Goal: Task Accomplishment & Management: Manage account settings

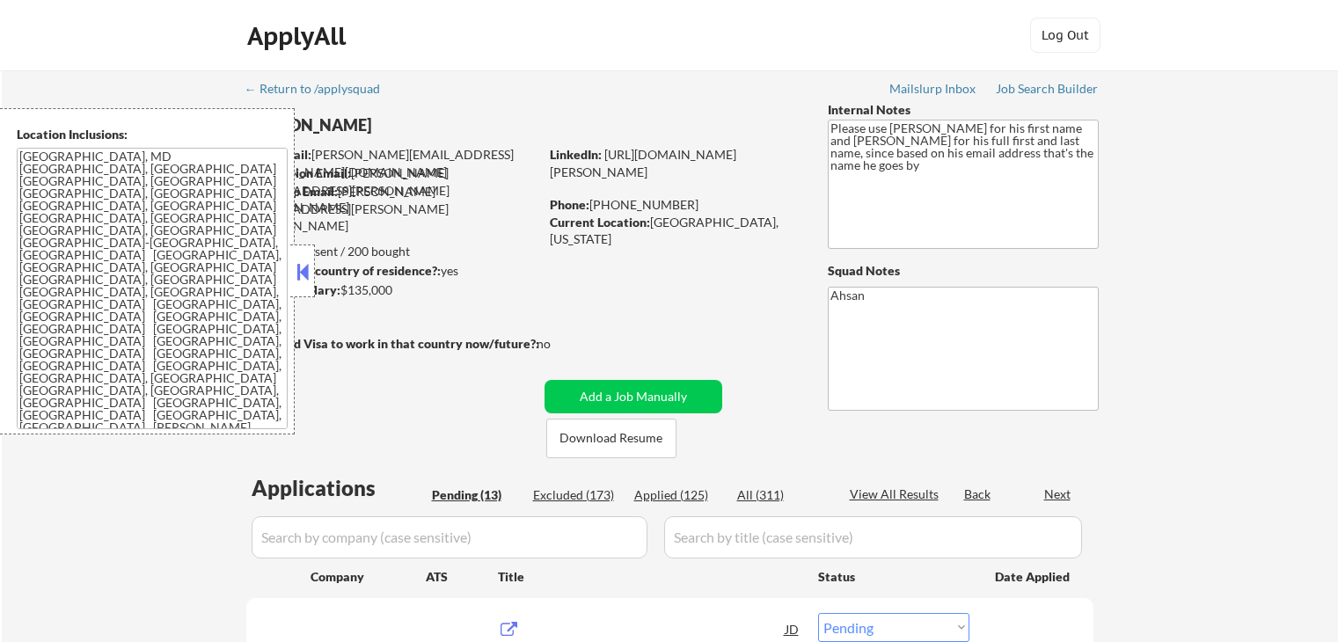
select select ""pending""
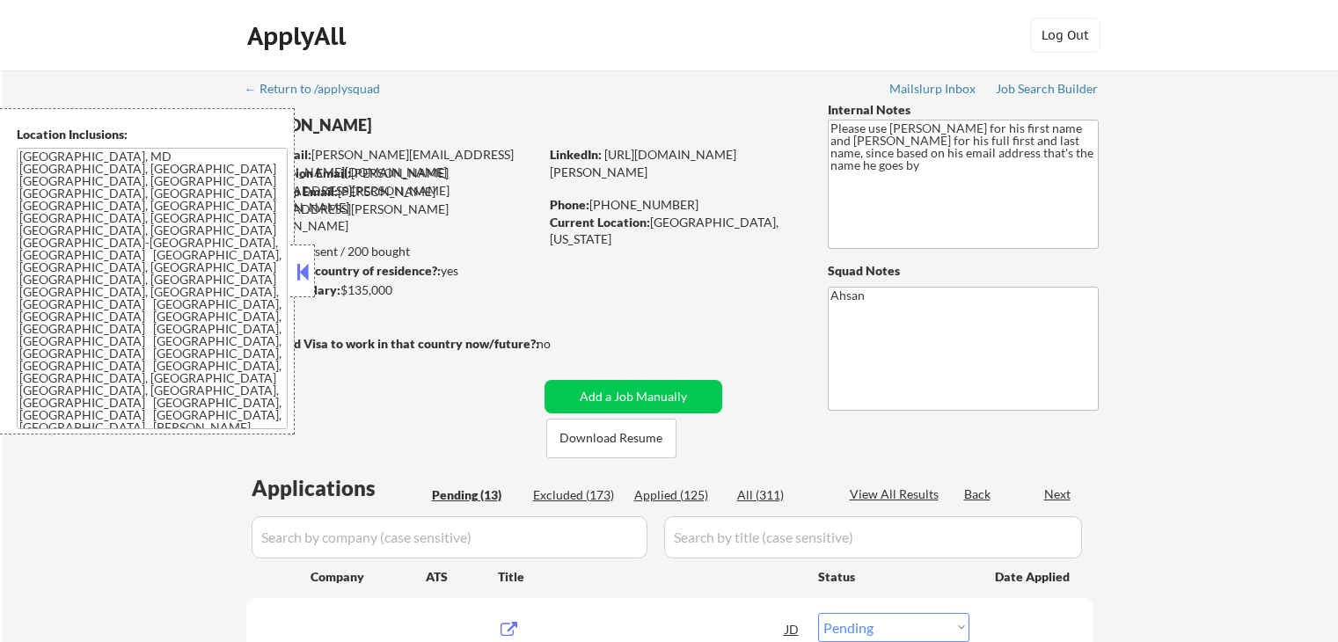
select select ""pending""
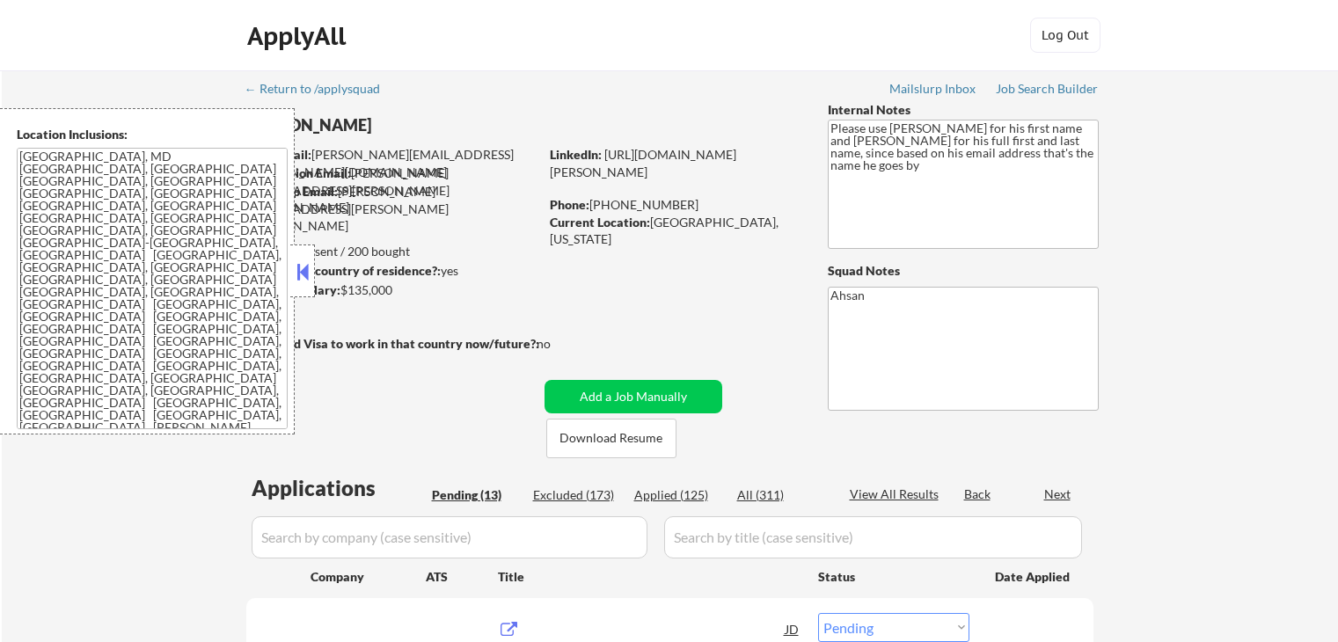
select select ""pending""
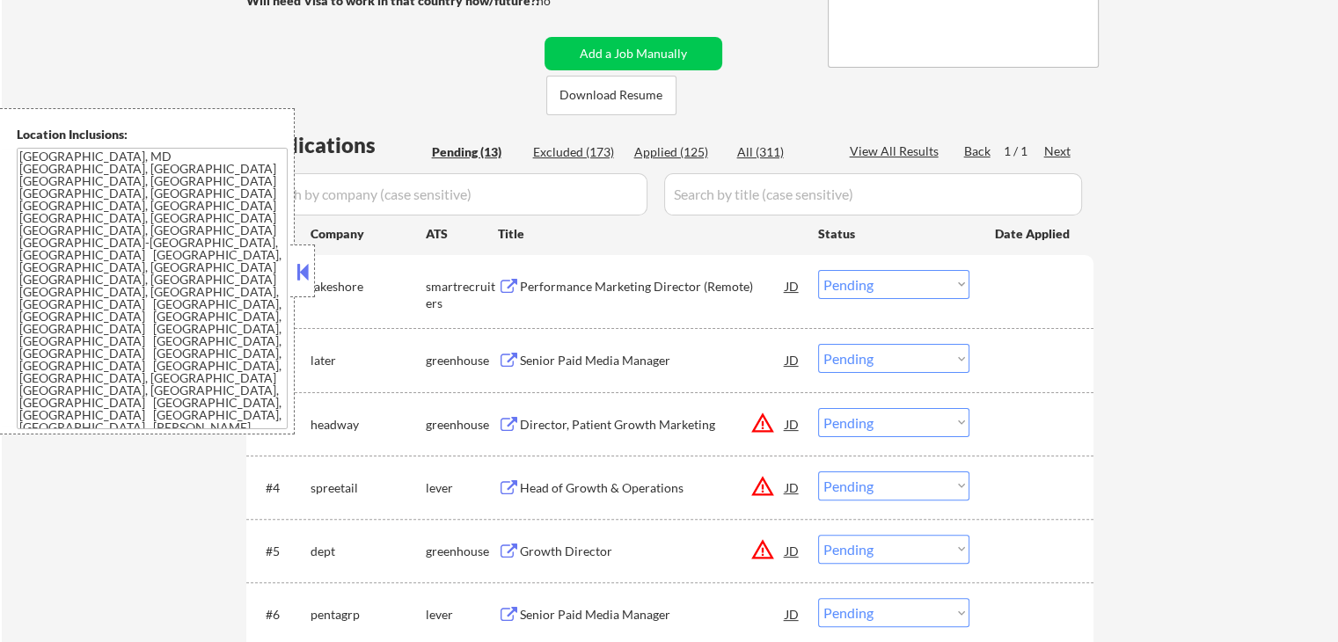
scroll to position [352, 0]
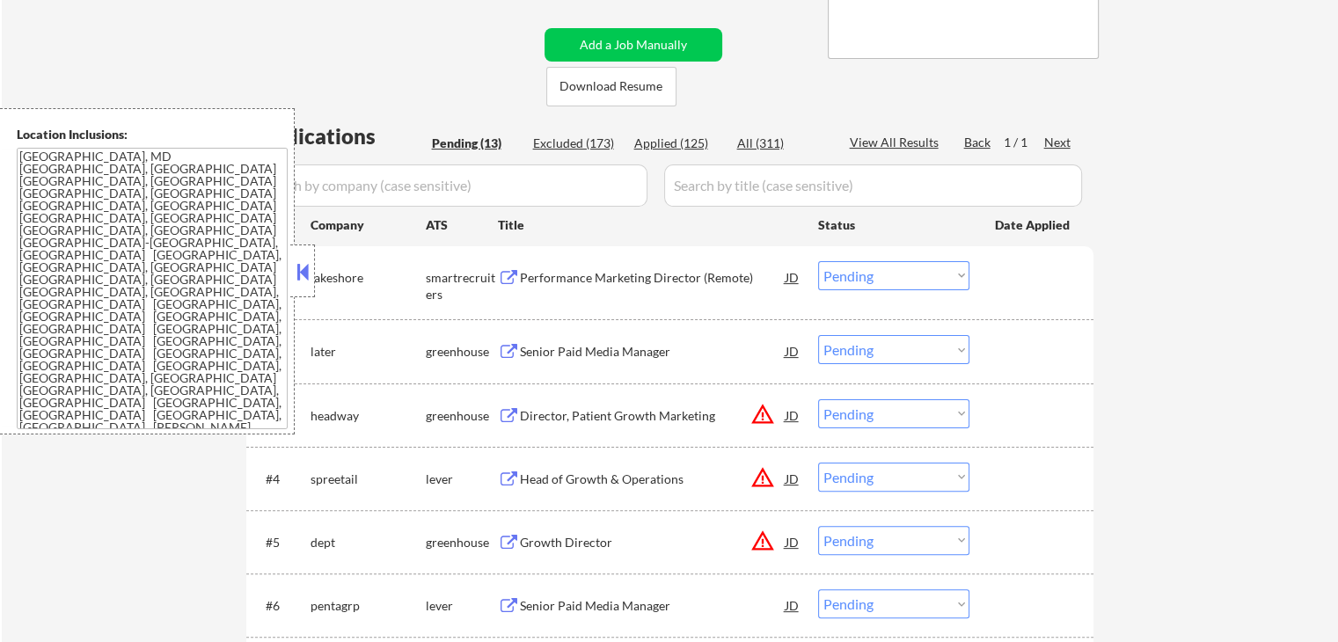
click at [310, 277] on button at bounding box center [302, 272] width 19 height 26
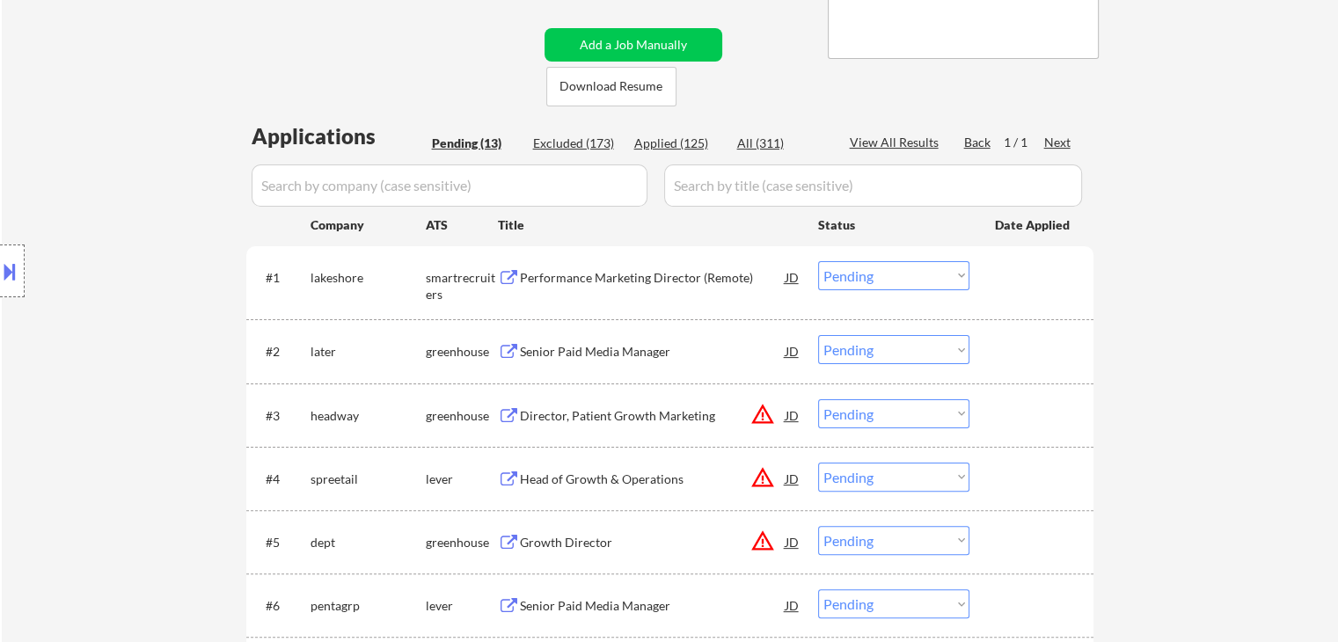
click at [508, 275] on button at bounding box center [509, 278] width 22 height 17
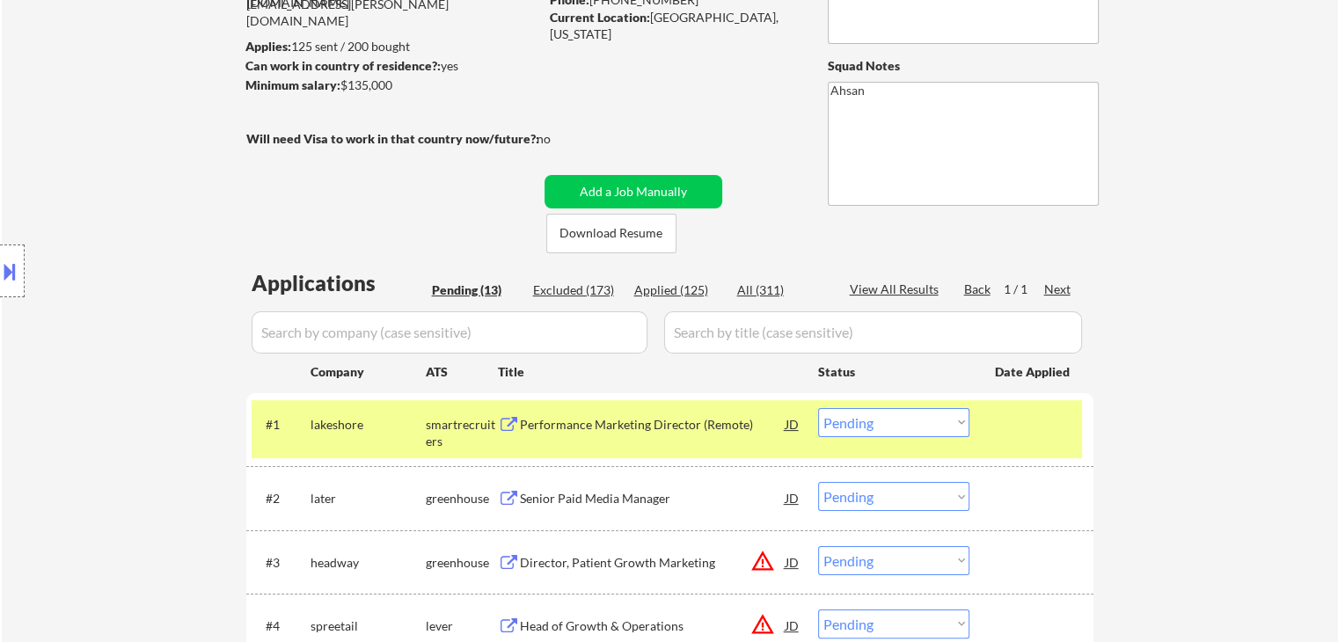
scroll to position [234, 0]
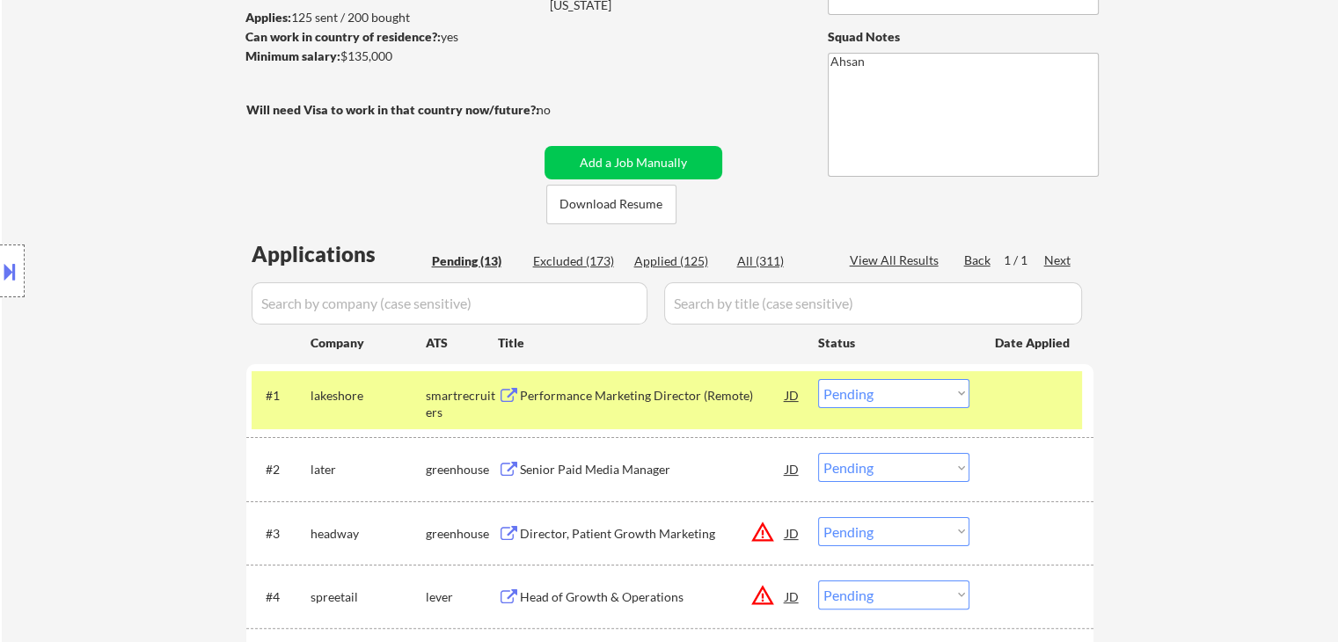
click at [918, 398] on select "Choose an option... Pending Applied Excluded (Questions) Excluded (Expired) Exc…" at bounding box center [893, 393] width 151 height 29
click at [818, 379] on select "Choose an option... Pending Applied Excluded (Questions) Excluded (Expired) Exc…" at bounding box center [893, 393] width 151 height 29
click at [573, 463] on div "Senior Paid Media Manager" at bounding box center [653, 470] width 266 height 18
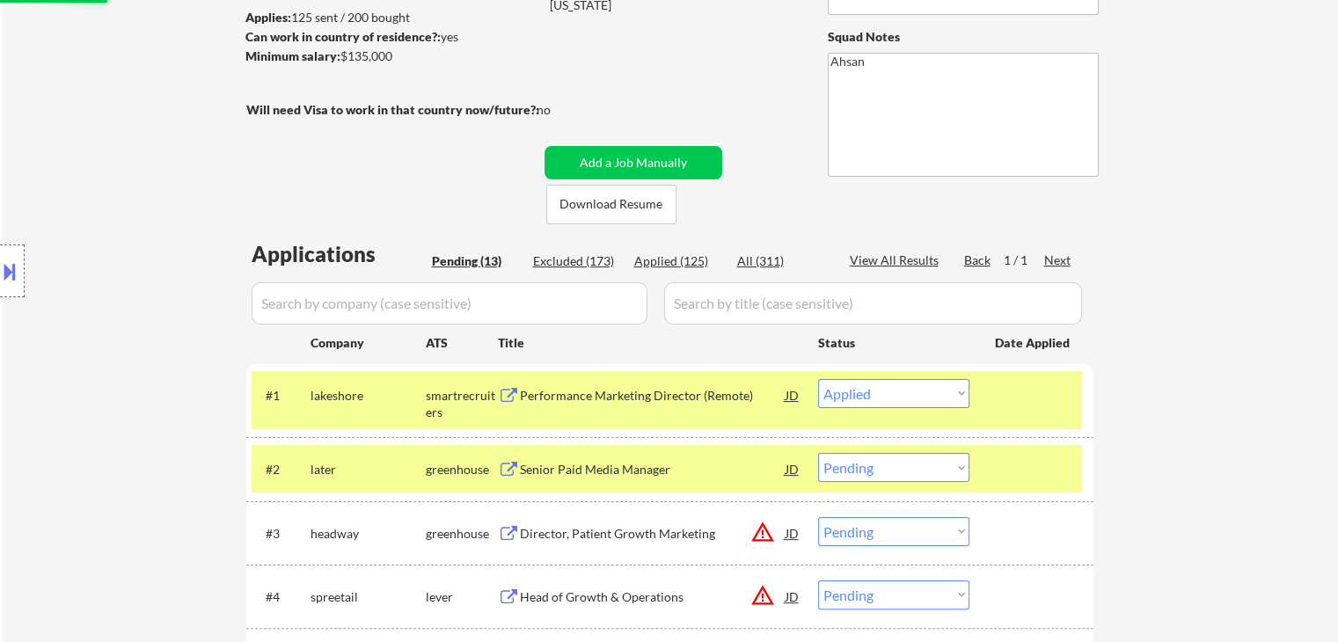
select select ""pending""
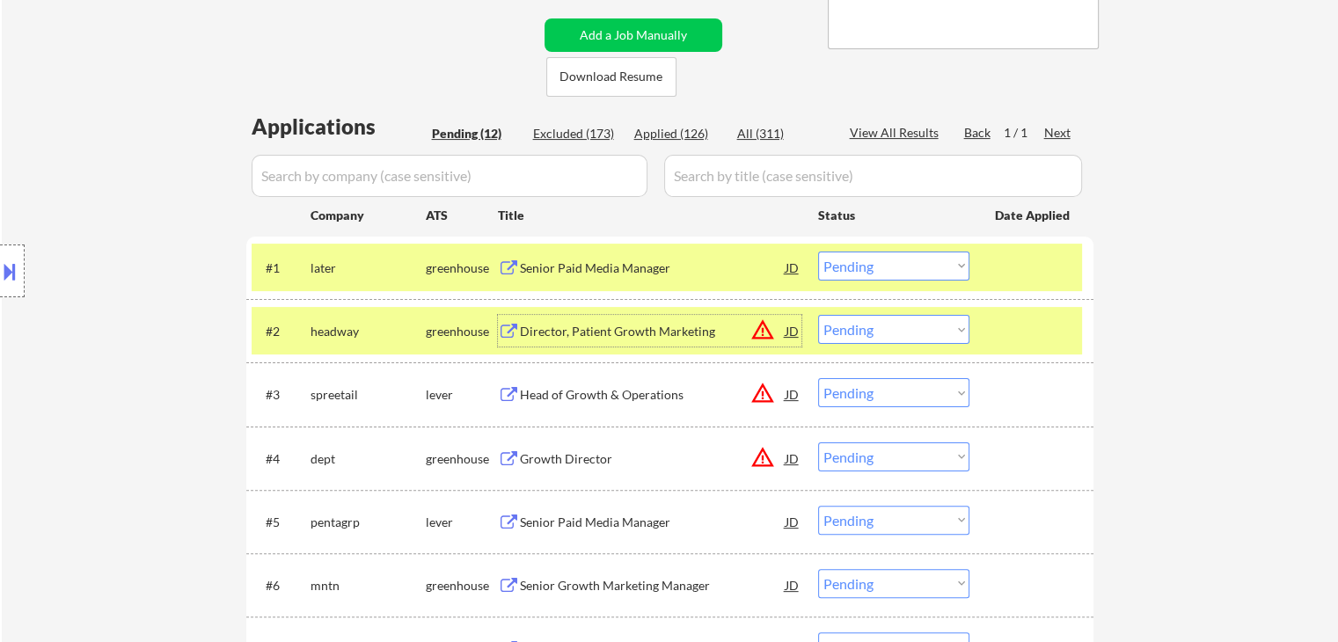
scroll to position [469, 0]
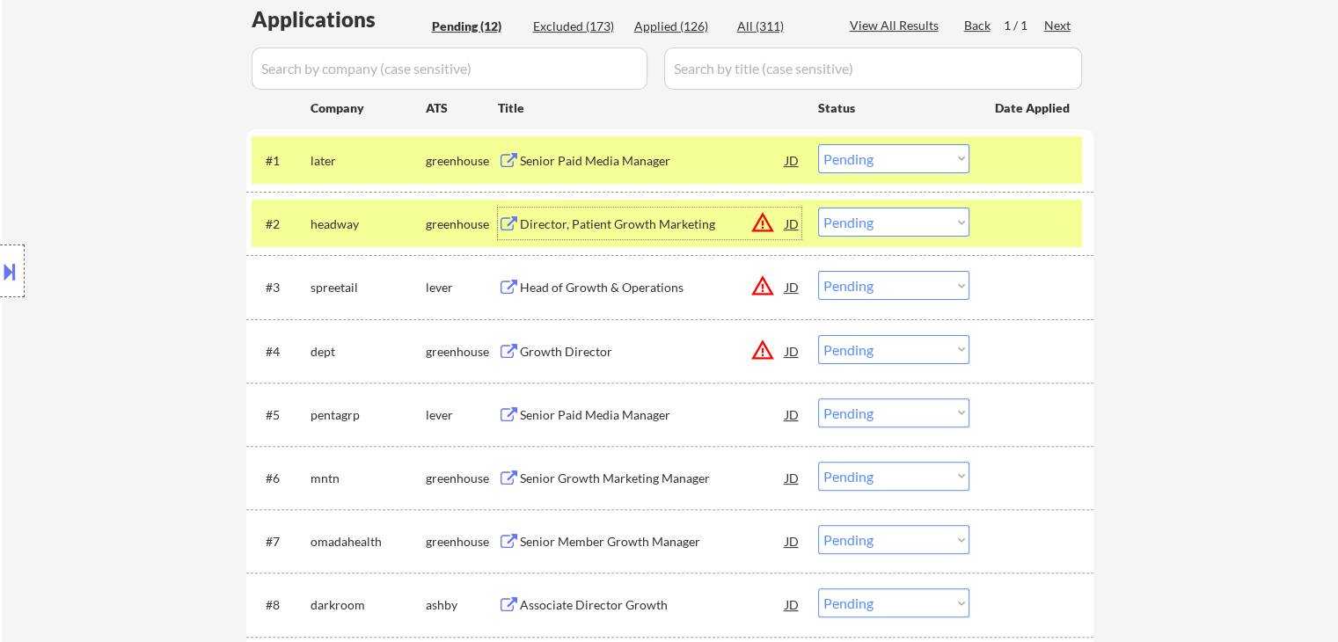
click at [535, 223] on div "Director, Patient Growth Marketing" at bounding box center [653, 225] width 266 height 18
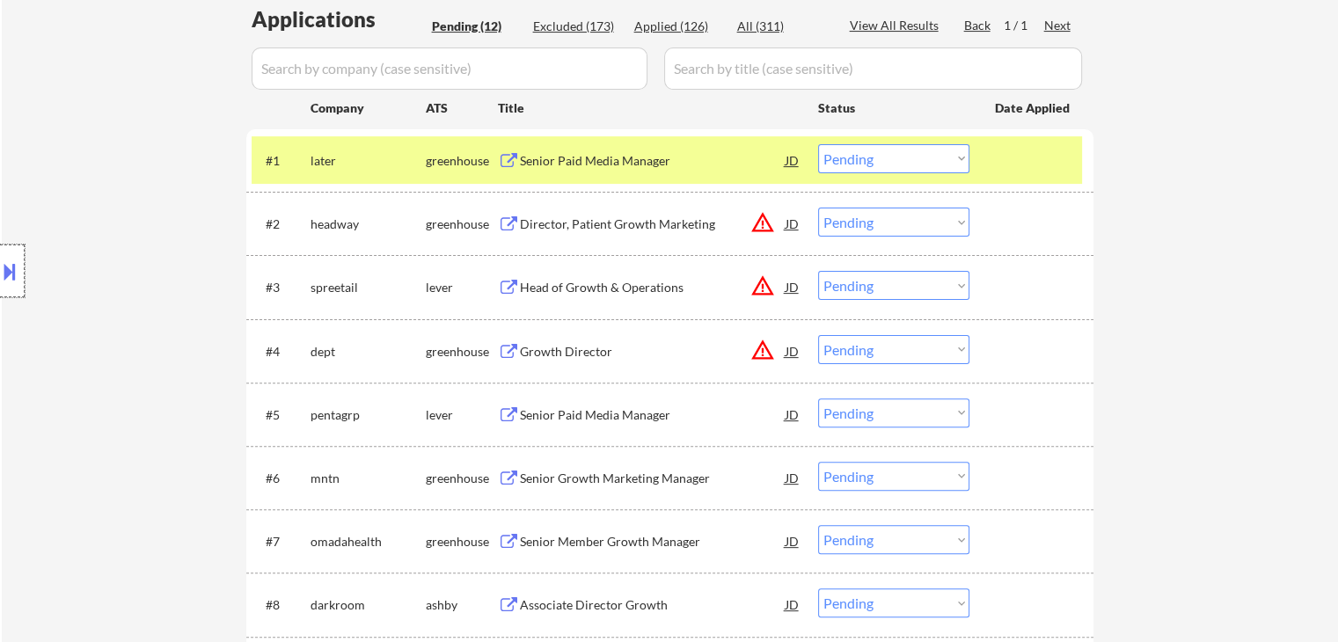
click at [0, 289] on div at bounding box center [12, 271] width 25 height 53
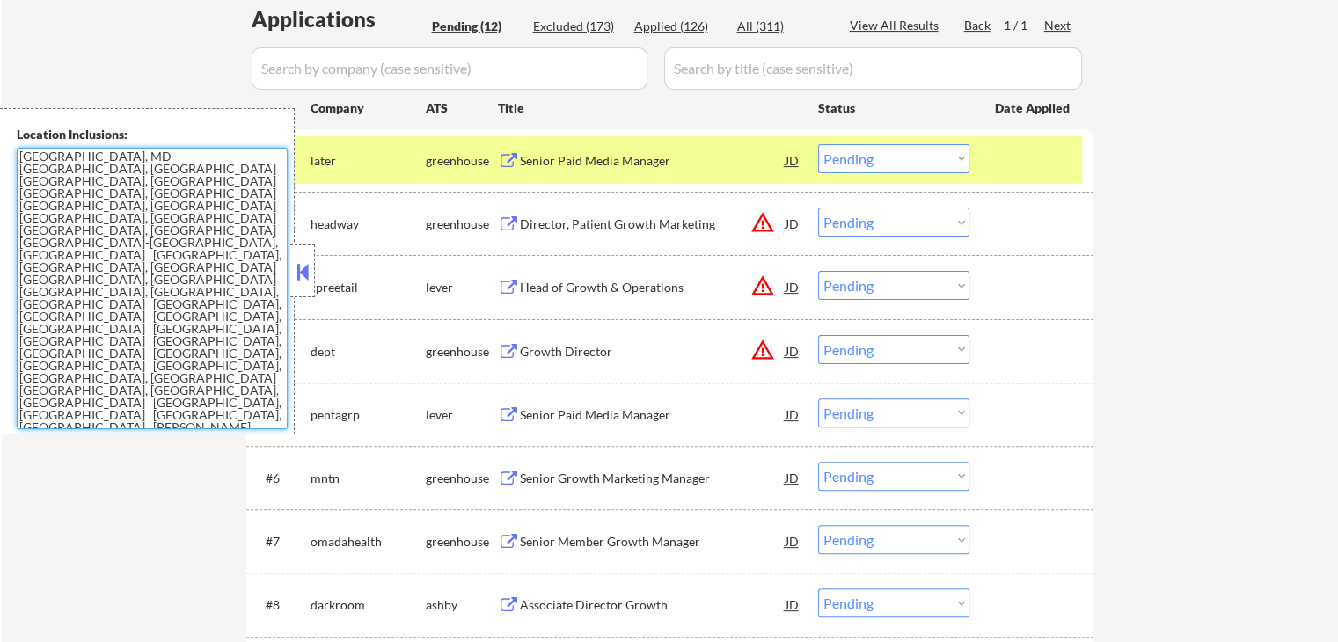
drag, startPoint x: 39, startPoint y: 248, endPoint x: 4, endPoint y: 152, distance: 102.1
click at [4, 152] on div "Location Inclusions: [GEOGRAPHIC_DATA], [GEOGRAPHIC_DATA] [GEOGRAPHIC_DATA], [G…" at bounding box center [147, 271] width 295 height 326
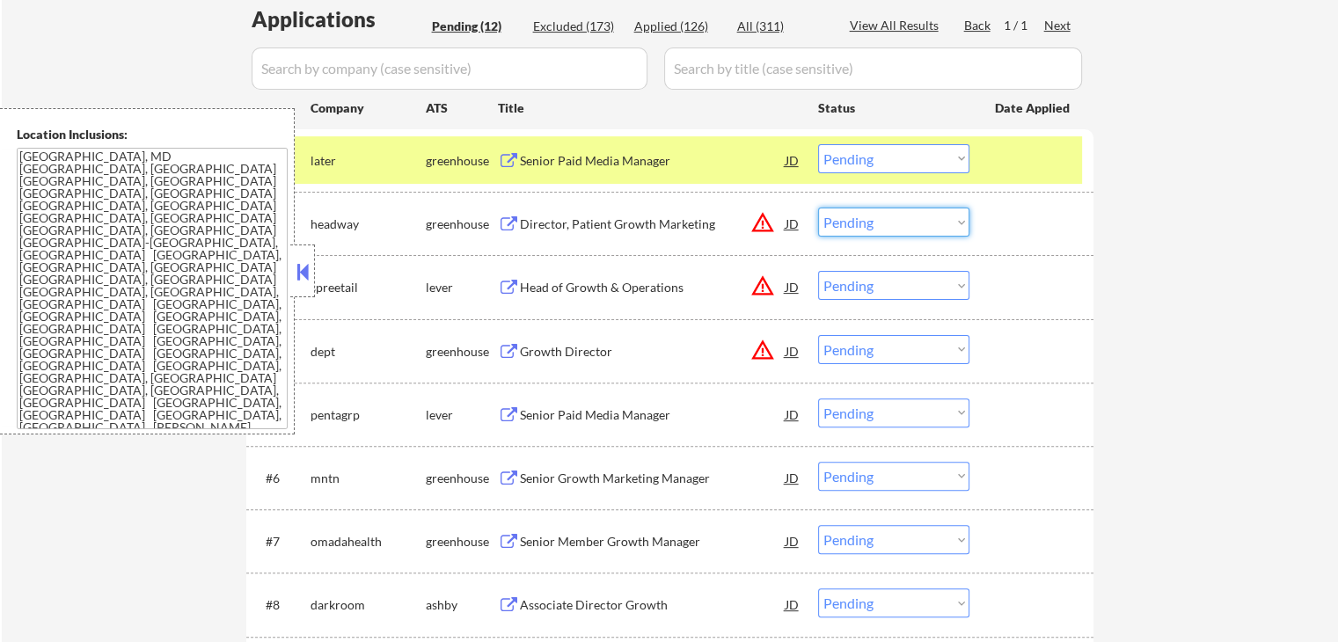
click at [860, 222] on select "Choose an option... Pending Applied Excluded (Questions) Excluded (Expired) Exc…" at bounding box center [893, 222] width 151 height 29
click at [818, 208] on select "Choose an option... Pending Applied Excluded (Questions) Excluded (Expired) Exc…" at bounding box center [893, 222] width 151 height 29
click at [570, 281] on div "Head of Growth & Operations" at bounding box center [653, 288] width 266 height 18
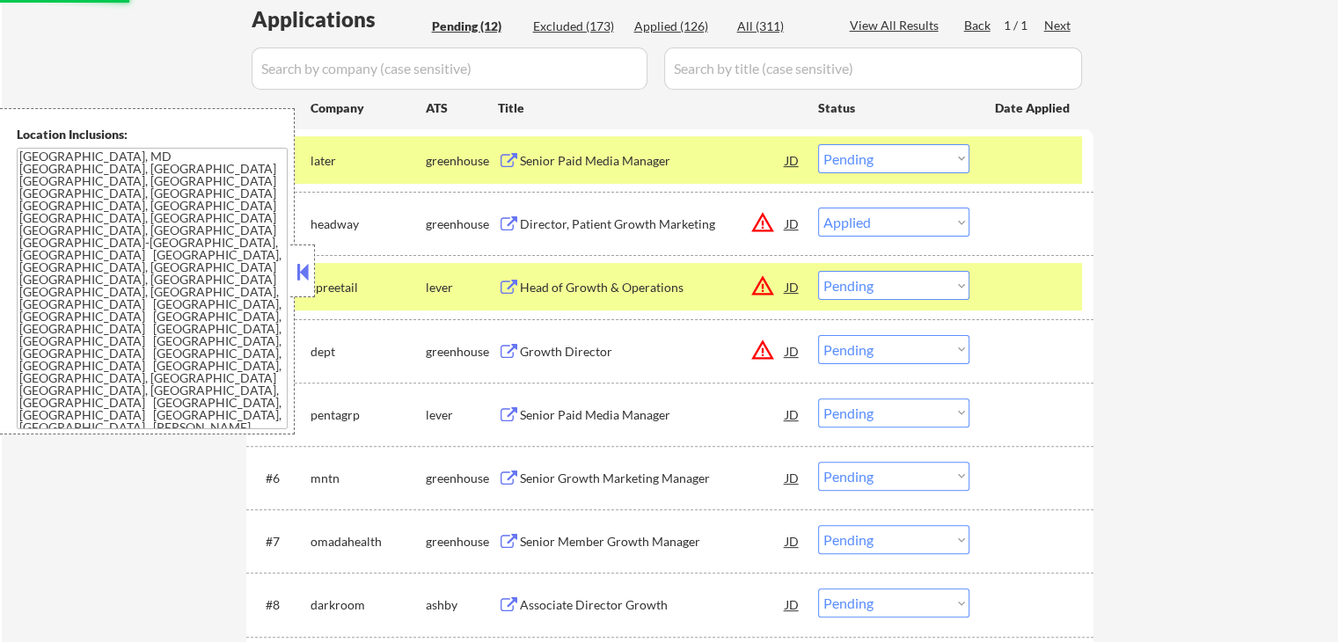
select select ""pending""
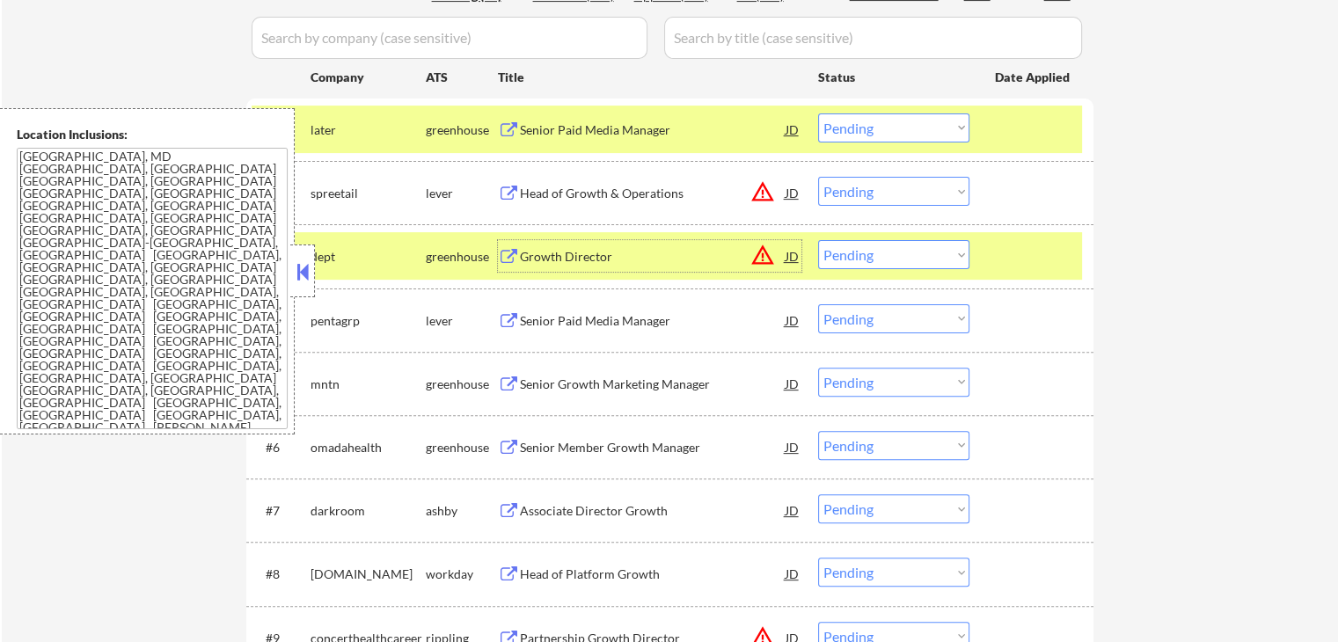
scroll to position [586, 0]
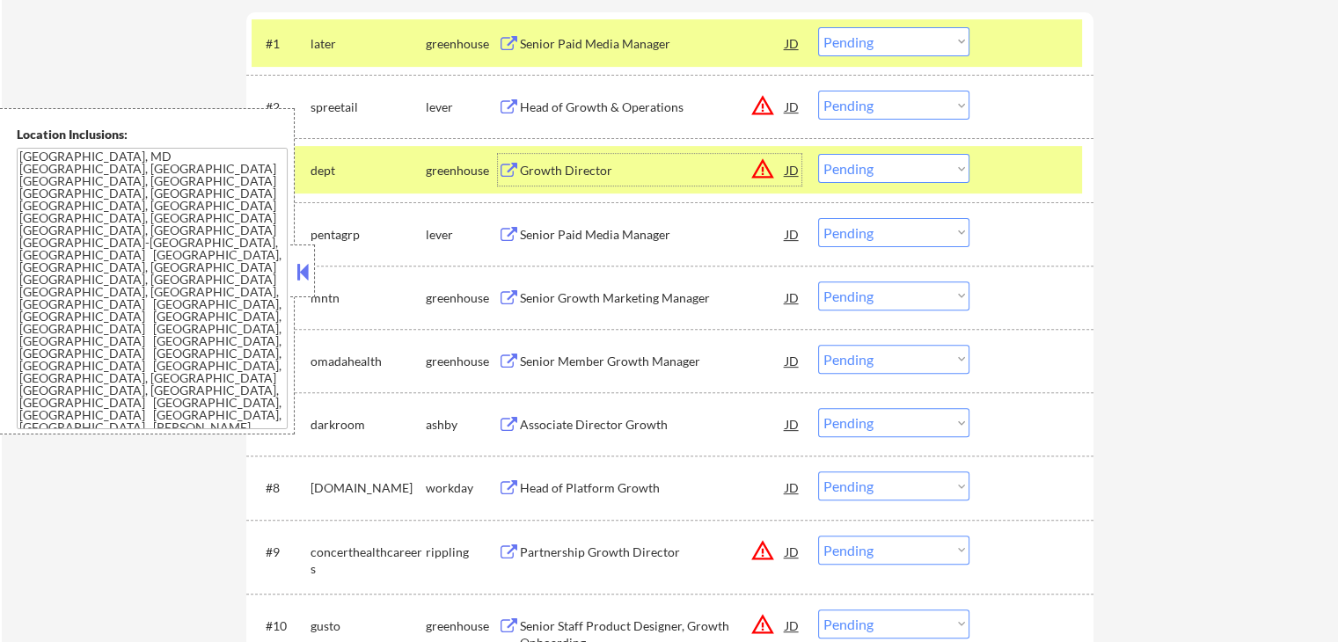
click at [560, 176] on div "Growth Director" at bounding box center [653, 171] width 266 height 18
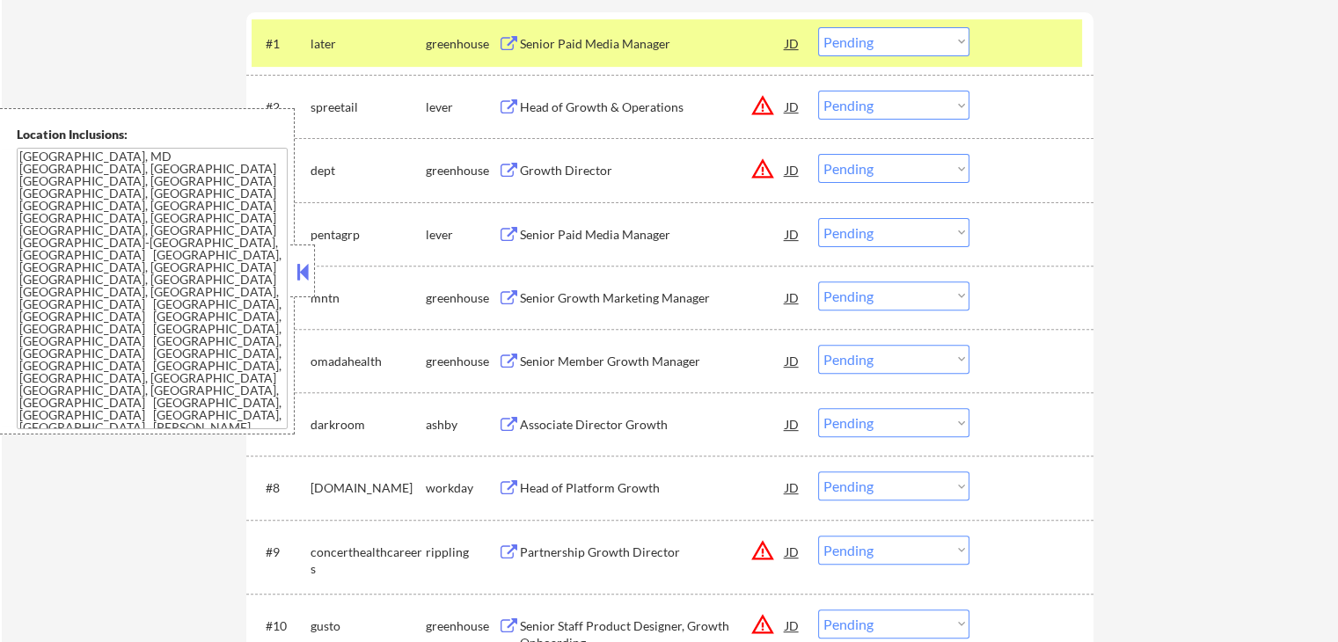
click at [554, 230] on div "Senior Paid Media Manager" at bounding box center [653, 235] width 266 height 18
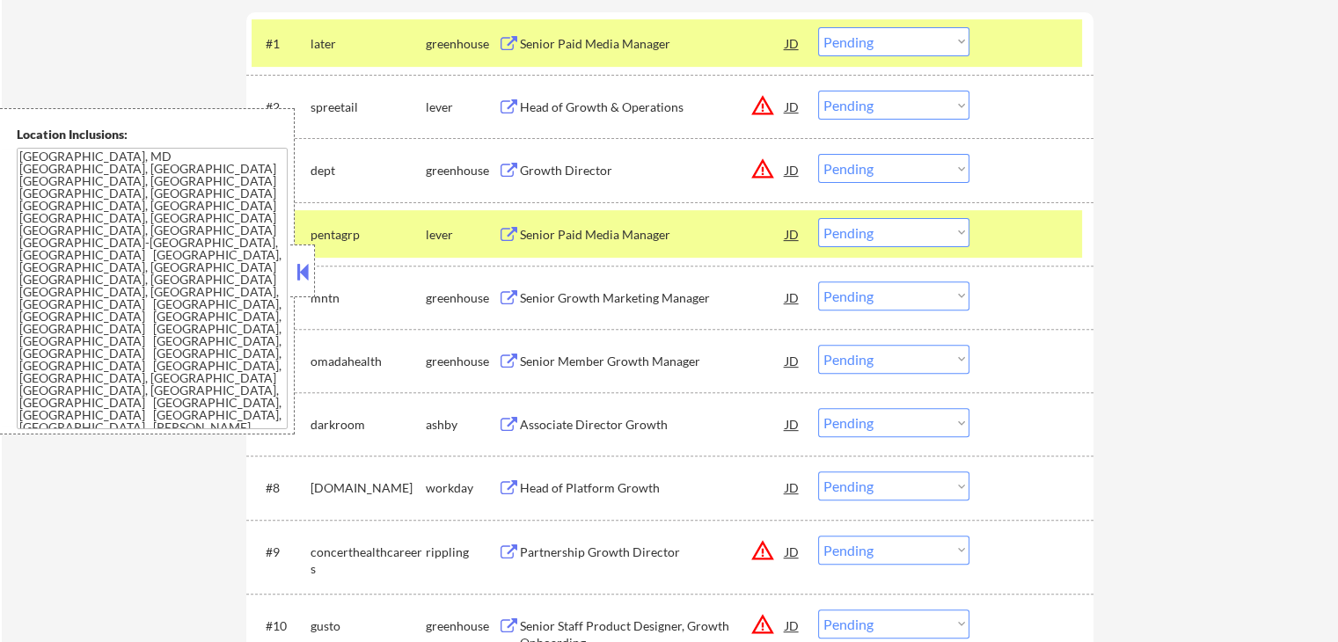
click at [535, 288] on div "Senior Growth Marketing Manager" at bounding box center [653, 297] width 266 height 32
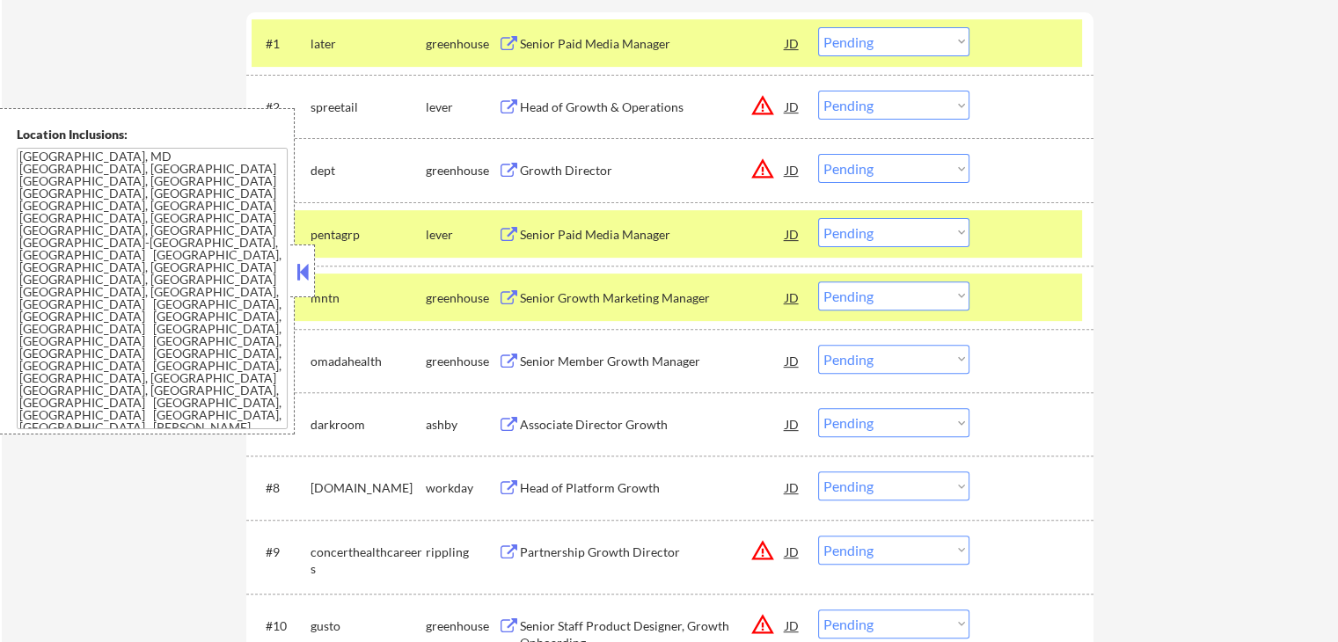
click at [527, 358] on div "Senior Member Growth Manager" at bounding box center [653, 362] width 266 height 18
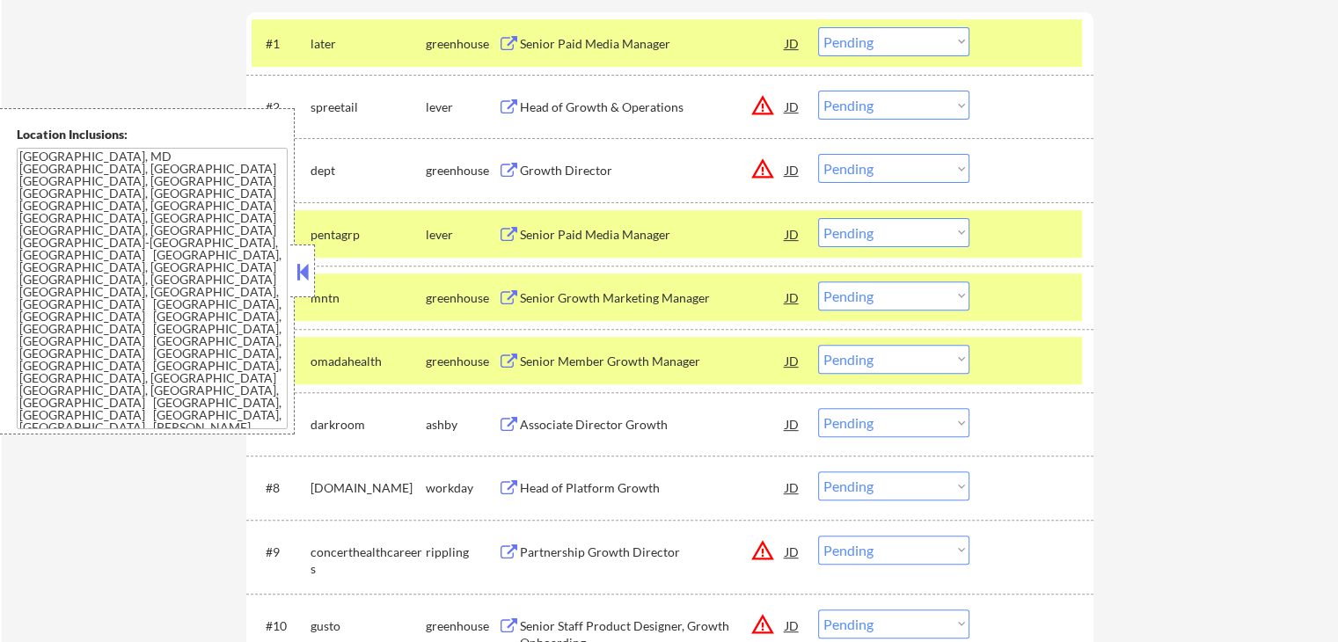
click at [535, 421] on div "Associate Director Growth" at bounding box center [653, 425] width 266 height 18
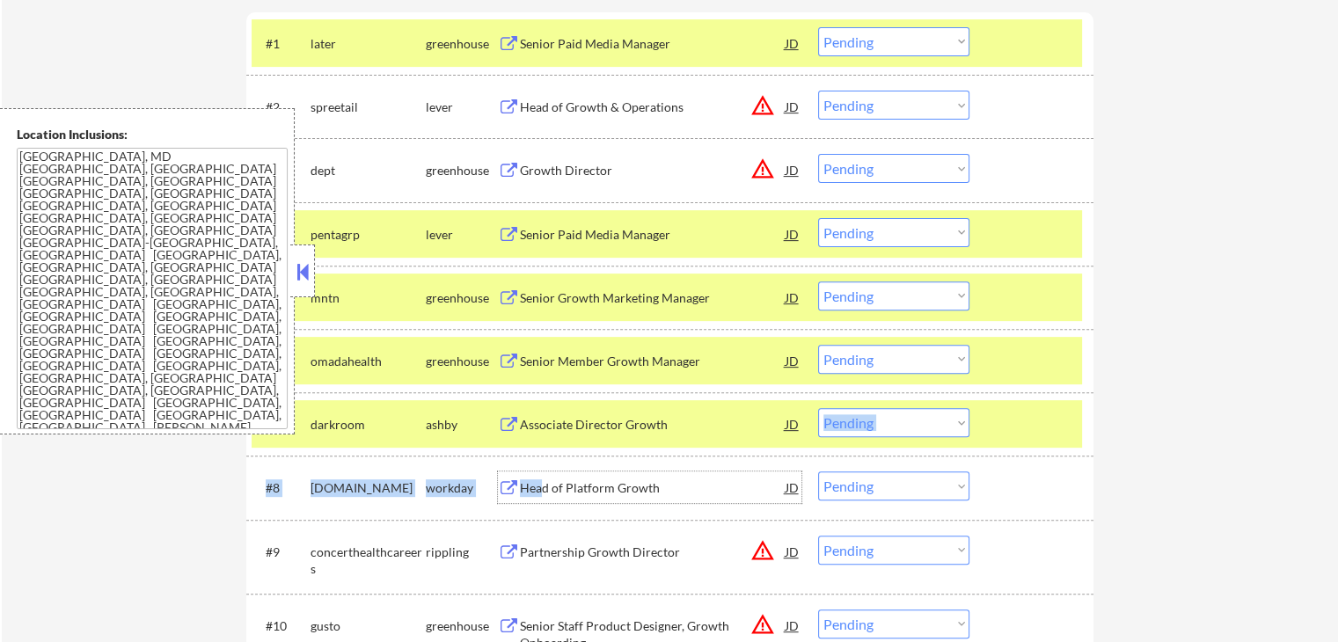
drag, startPoint x: 545, startPoint y: 486, endPoint x: 917, endPoint y: 442, distance: 374.7
click at [917, 442] on div "#1 later greenhouse Senior Paid Media Manager JD Choose an option... Pending Ap…" at bounding box center [669, 377] width 847 height 730
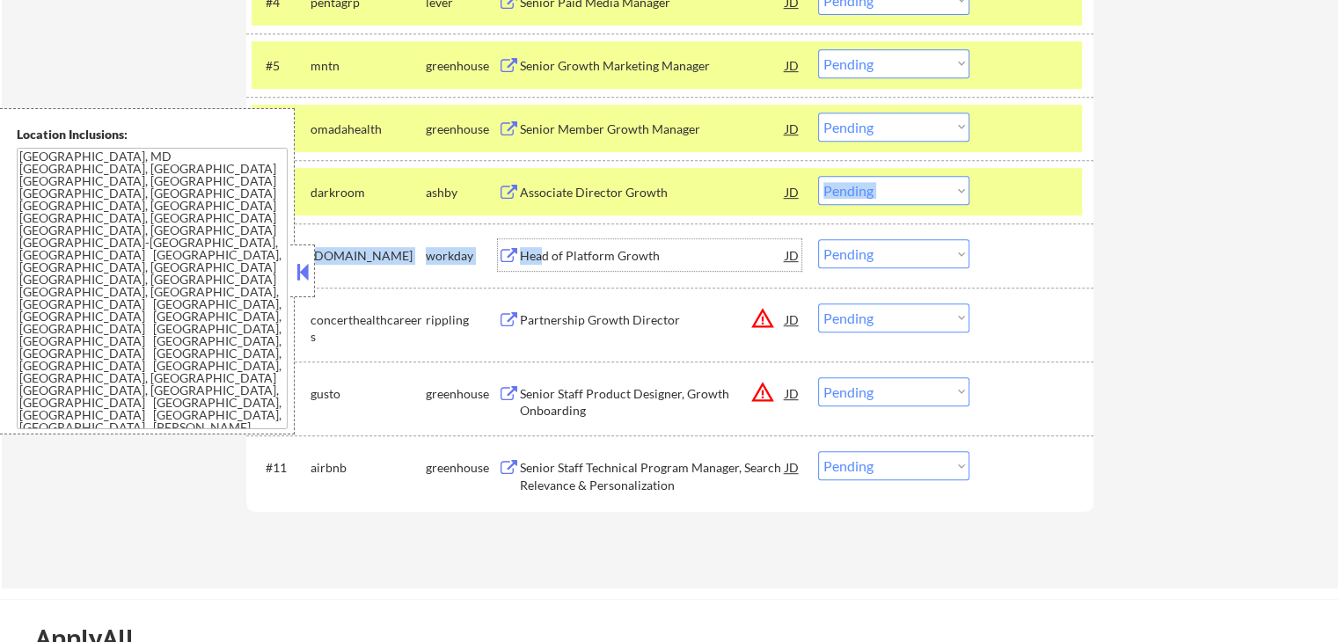
scroll to position [821, 0]
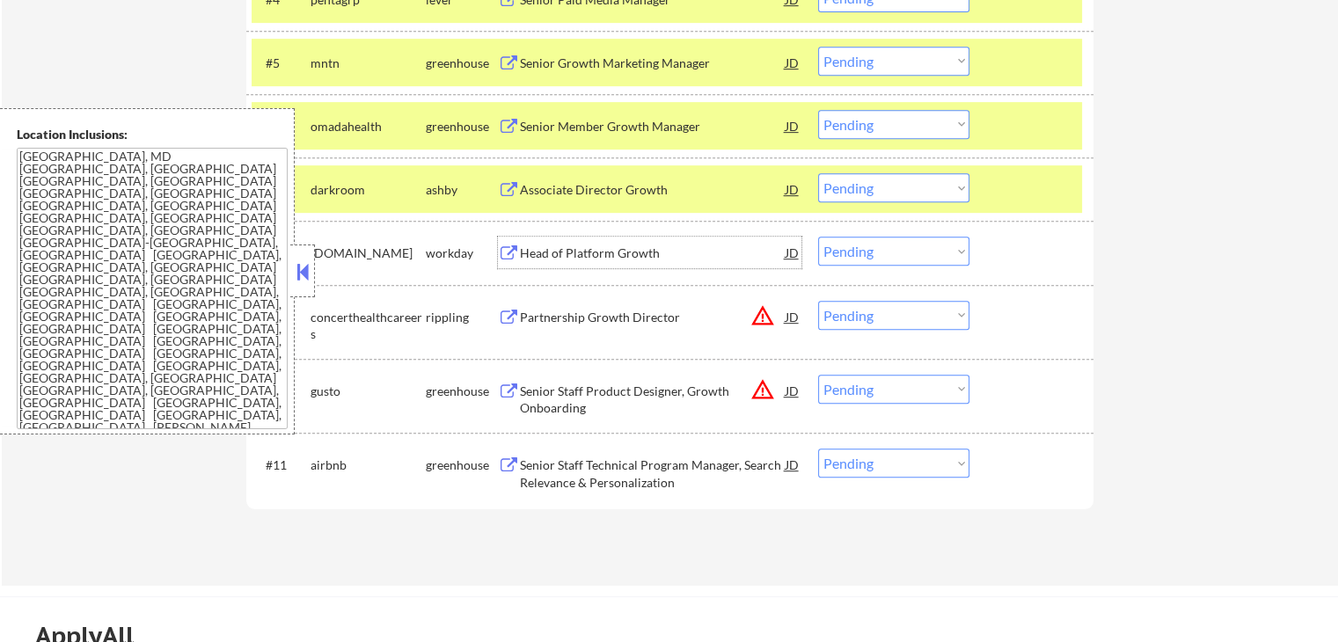
click at [545, 468] on div "Senior Staff Technical Program Manager, Search Relevance & Personalization" at bounding box center [653, 474] width 266 height 34
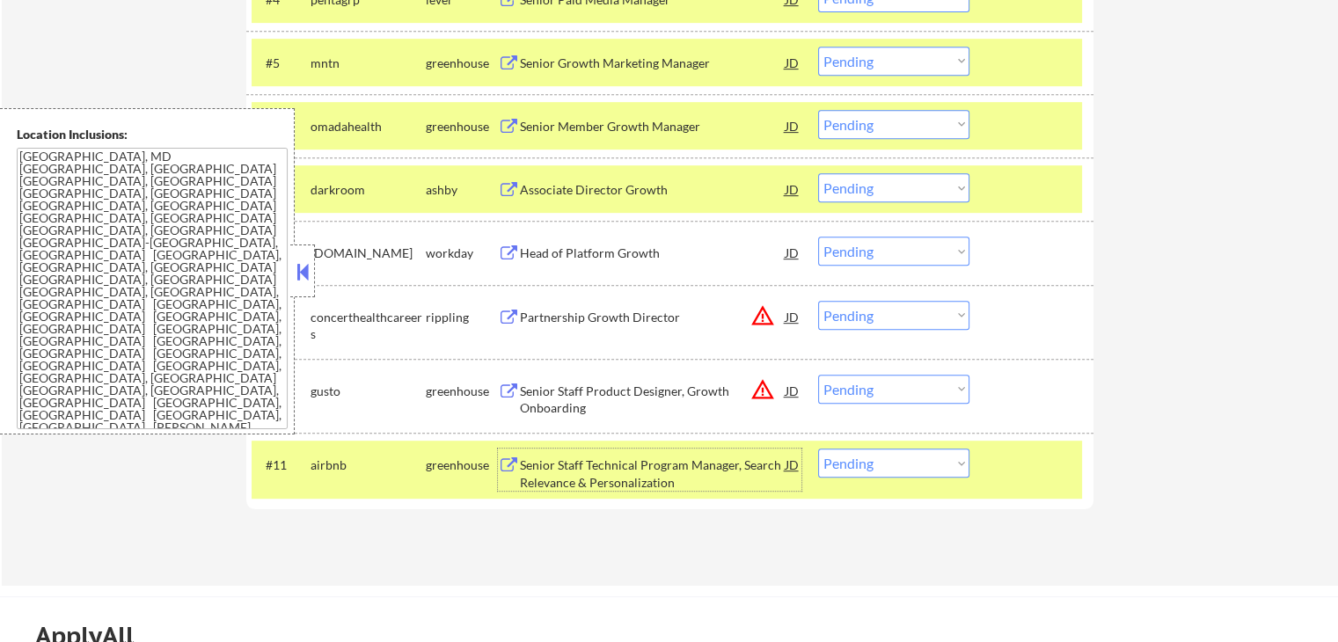
scroll to position [704, 0]
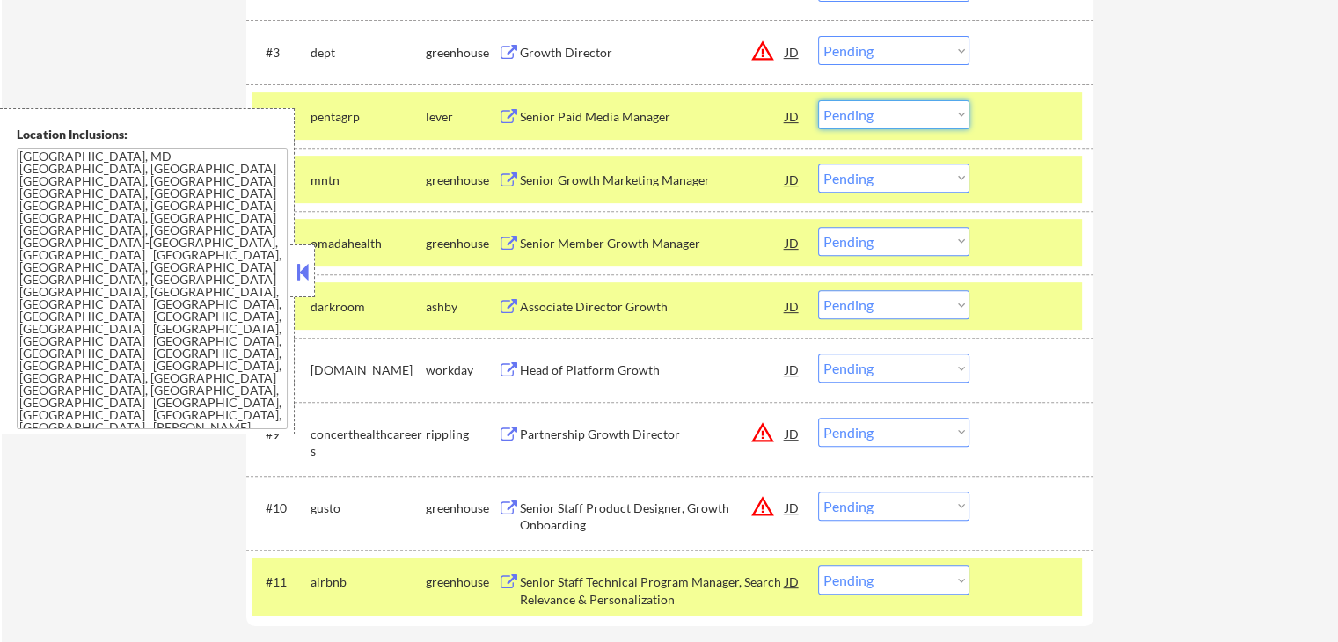
click at [899, 120] on select "Choose an option... Pending Applied Excluded (Questions) Excluded (Expired) Exc…" at bounding box center [893, 114] width 151 height 29
click at [818, 100] on select "Choose an option... Pending Applied Excluded (Questions) Excluded (Expired) Exc…" at bounding box center [893, 114] width 151 height 29
select select ""pending""
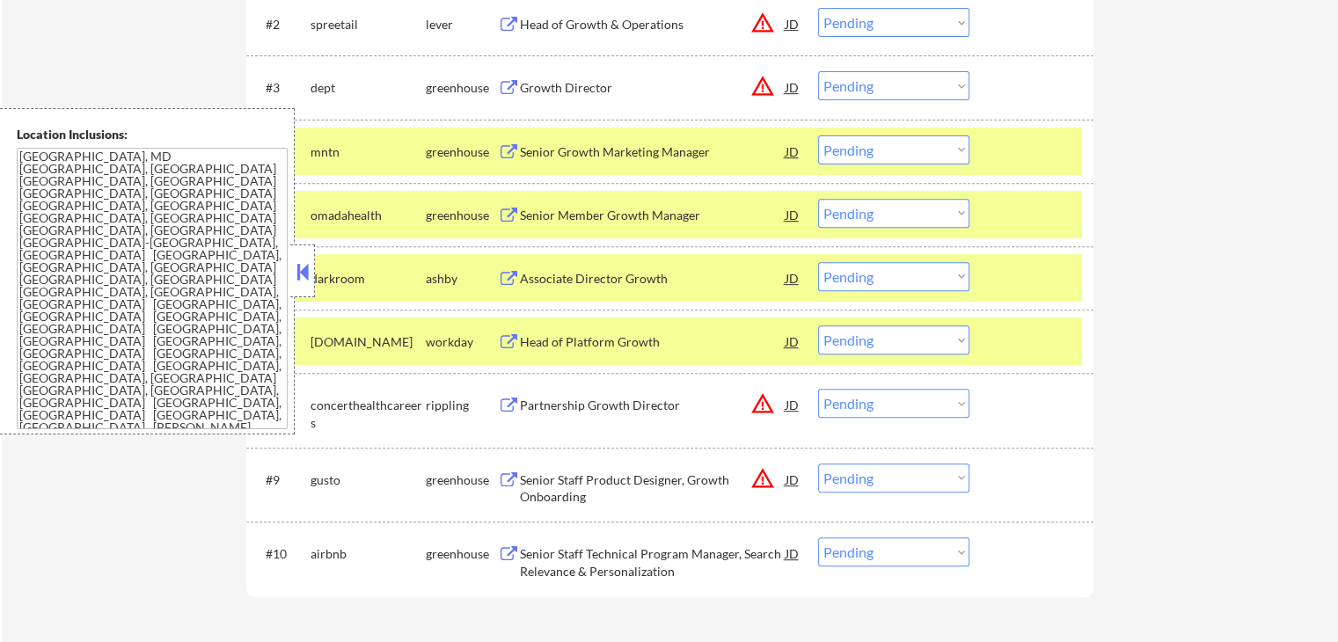
scroll to position [586, 0]
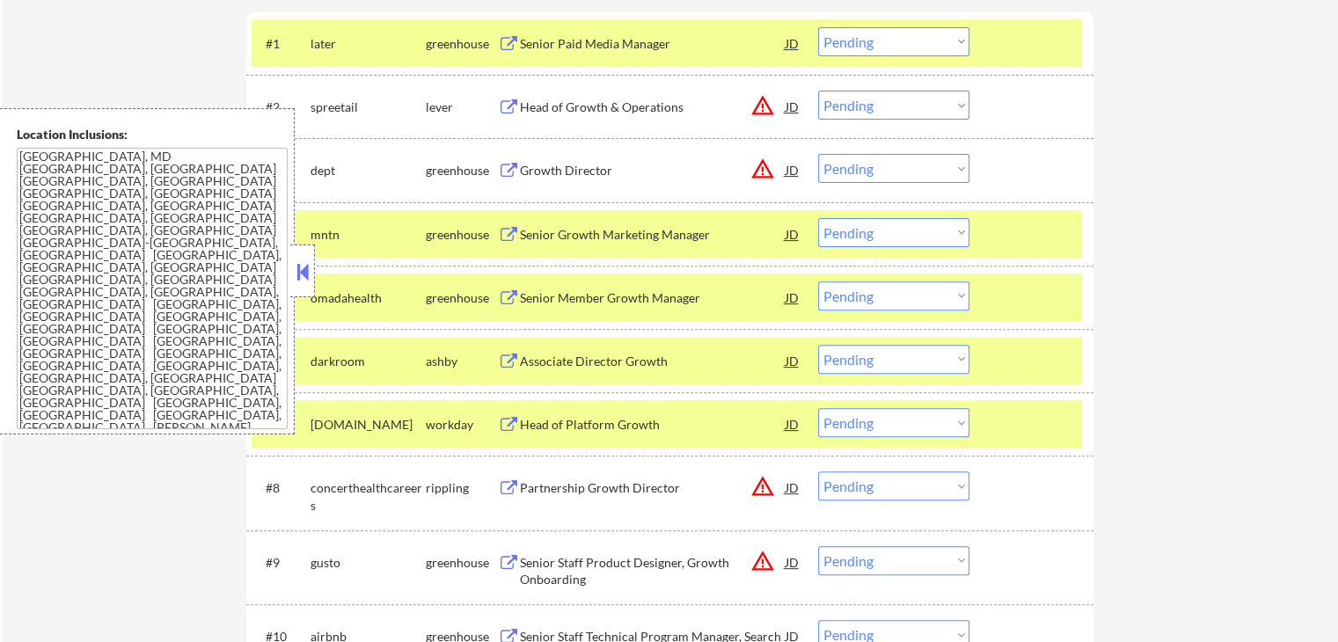
click at [866, 174] on select "Choose an option... Pending Applied Excluded (Questions) Excluded (Expired) Exc…" at bounding box center [893, 168] width 151 height 29
click at [818, 154] on select "Choose an option... Pending Applied Excluded (Questions) Excluded (Expired) Exc…" at bounding box center [893, 168] width 151 height 29
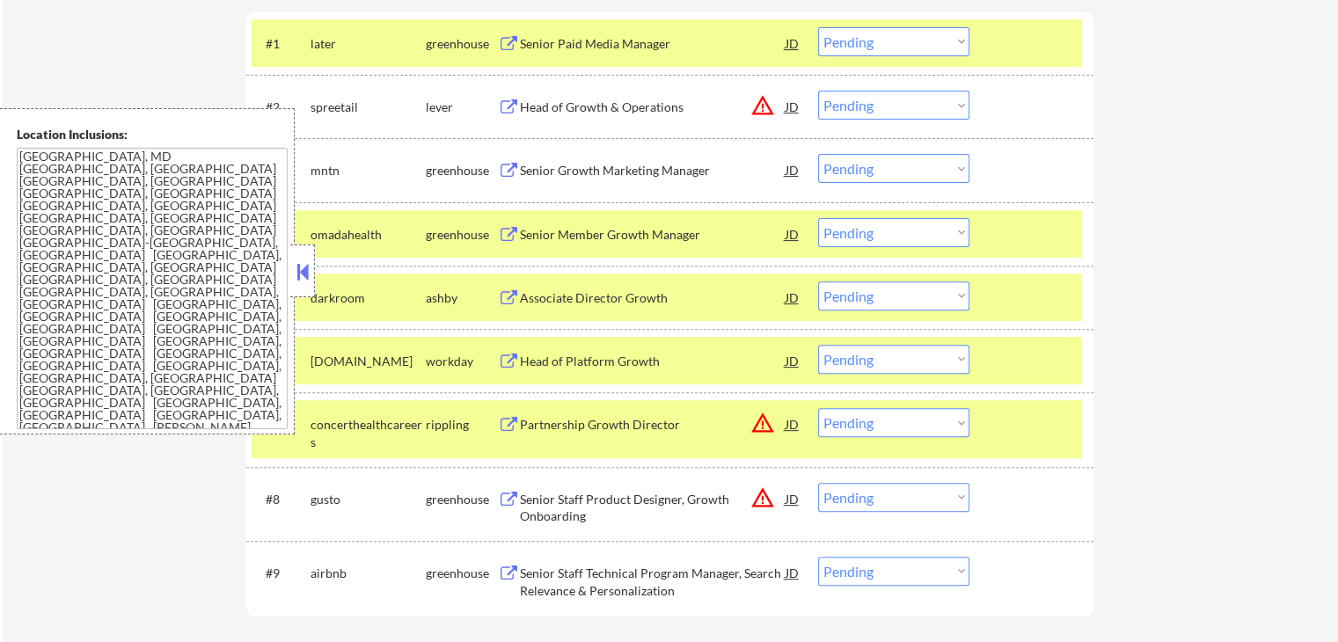
click at [868, 171] on select "Choose an option... Pending Applied Excluded (Questions) Excluded (Expired) Exc…" at bounding box center [893, 168] width 151 height 29
click at [818, 154] on select "Choose an option... Pending Applied Excluded (Questions) Excluded (Expired) Exc…" at bounding box center [893, 168] width 151 height 29
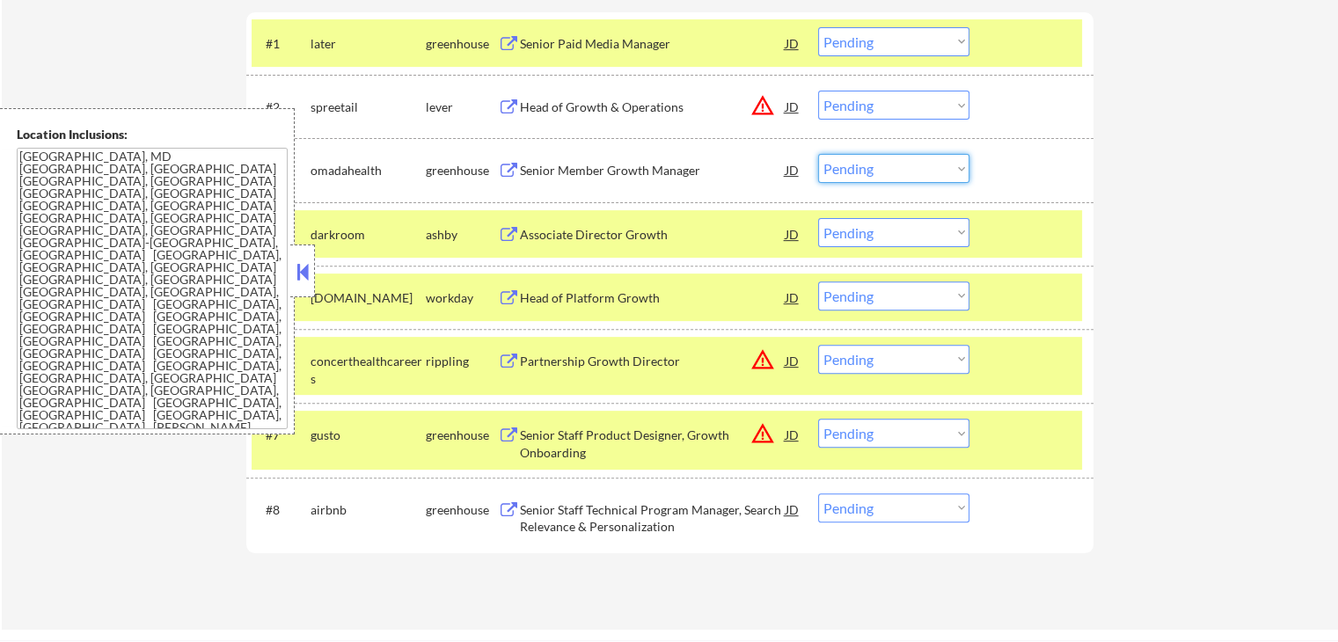
click at [864, 172] on select "Choose an option... Pending Applied Excluded (Questions) Excluded (Expired) Exc…" at bounding box center [893, 168] width 151 height 29
click at [818, 154] on select "Choose an option... Pending Applied Excluded (Questions) Excluded (Expired) Exc…" at bounding box center [893, 168] width 151 height 29
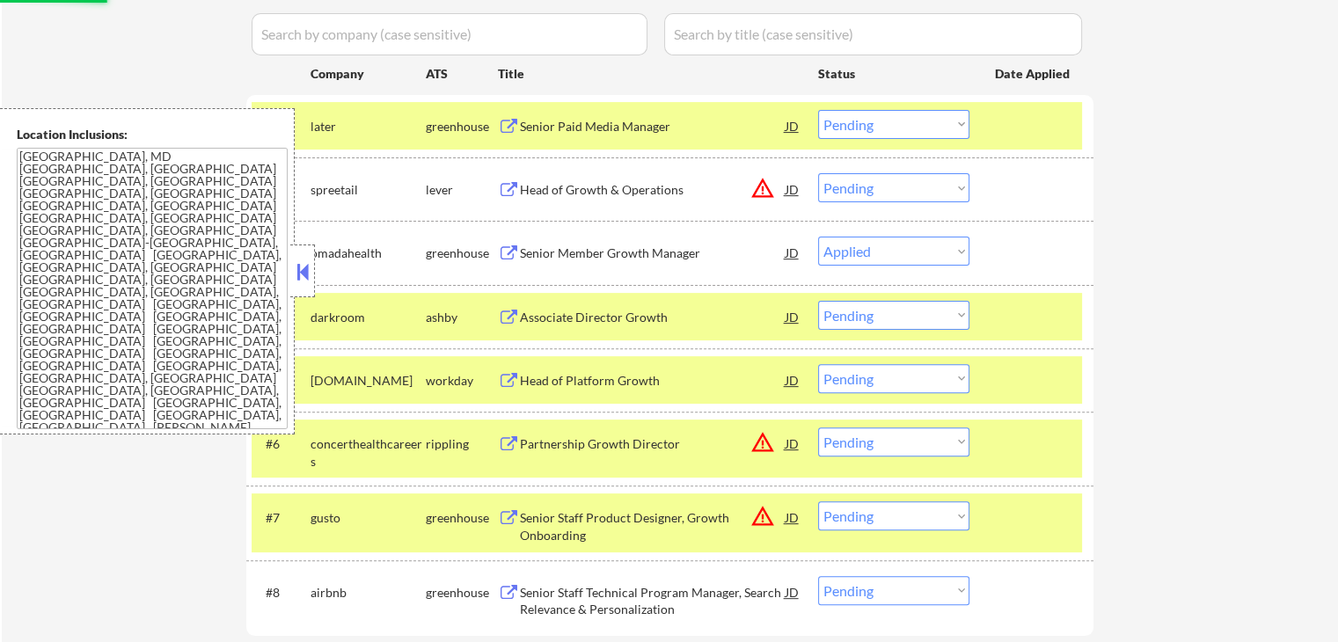
scroll to position [469, 0]
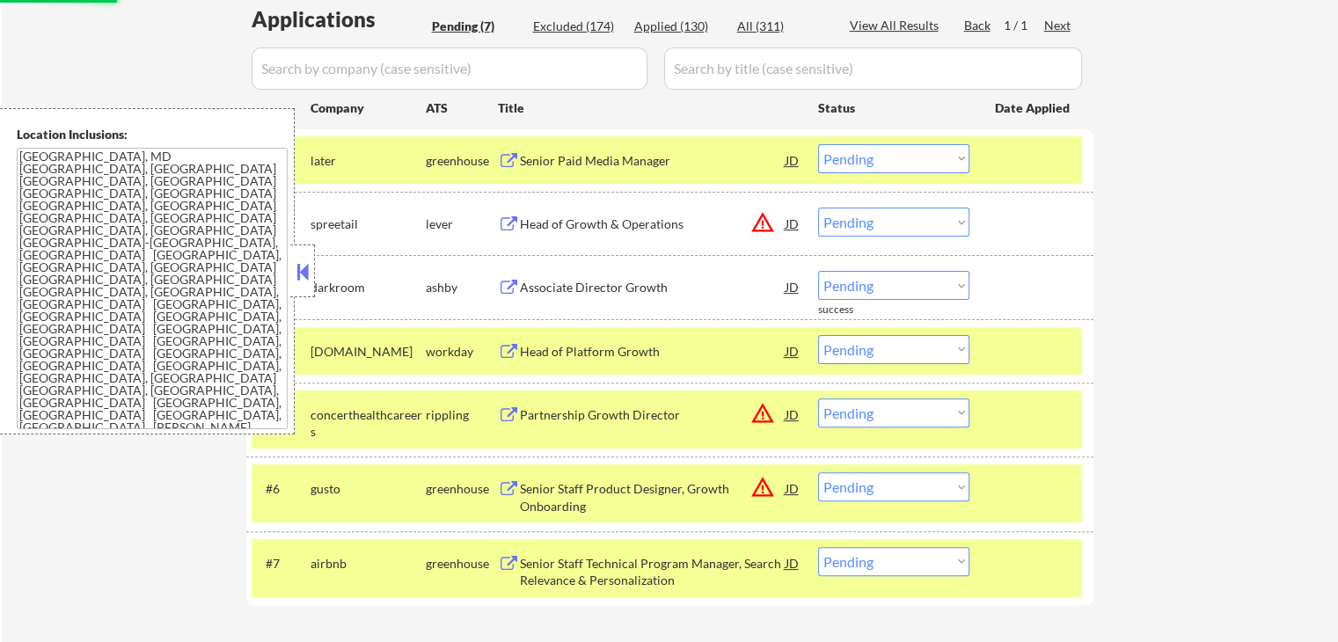
click at [594, 158] on div "Senior Paid Media Manager" at bounding box center [653, 161] width 266 height 18
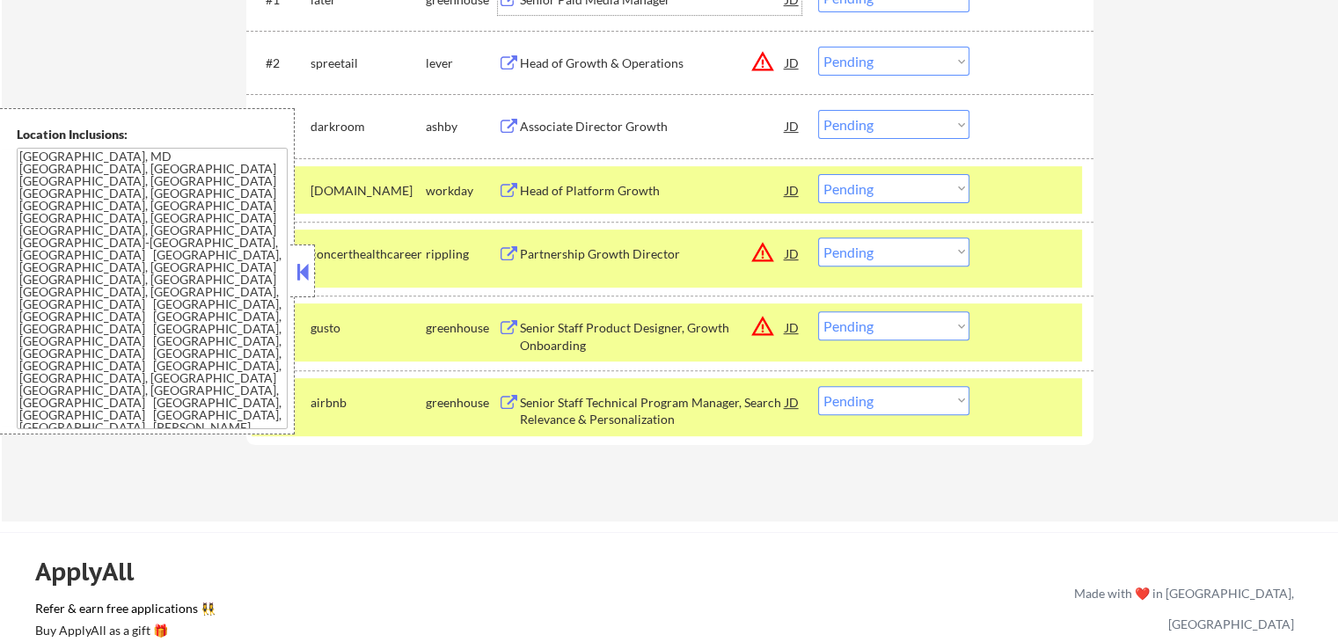
scroll to position [586, 0]
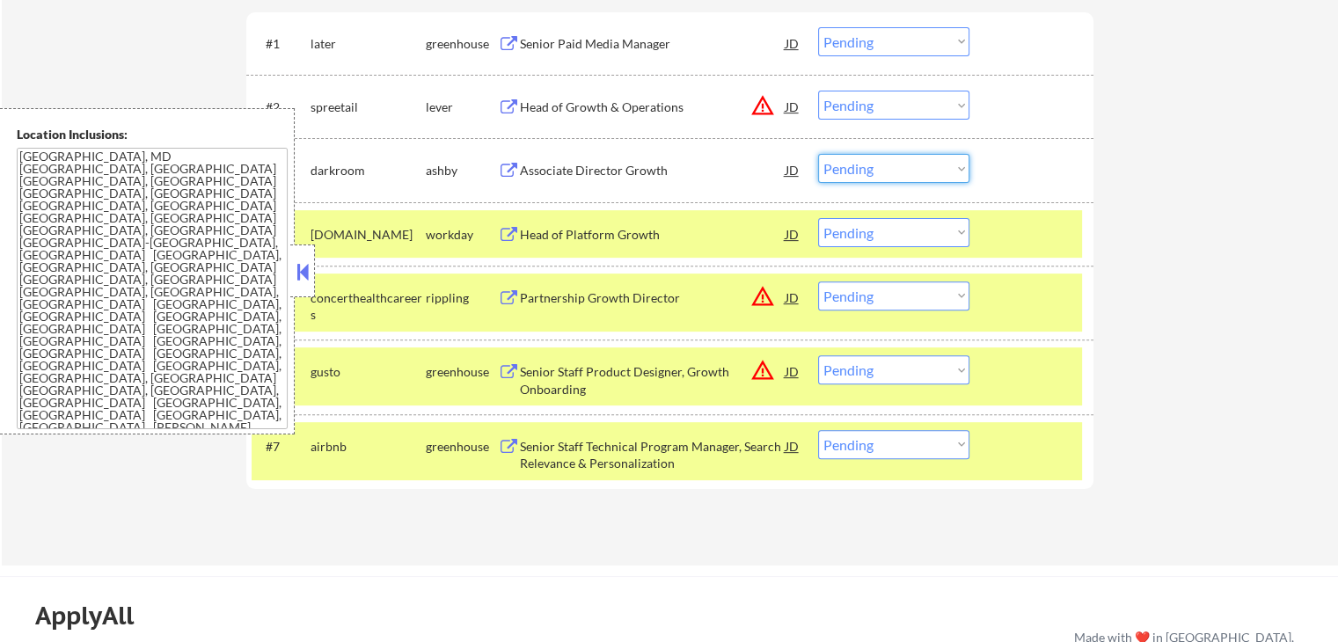
drag, startPoint x: 869, startPoint y: 169, endPoint x: 877, endPoint y: 181, distance: 14.6
click at [869, 169] on select "Choose an option... Pending Applied Excluded (Questions) Excluded (Expired) Exc…" at bounding box center [893, 168] width 151 height 29
click at [818, 154] on select "Choose an option... Pending Applied Excluded (Questions) Excluded (Expired) Exc…" at bounding box center [893, 168] width 151 height 29
select select ""pending""
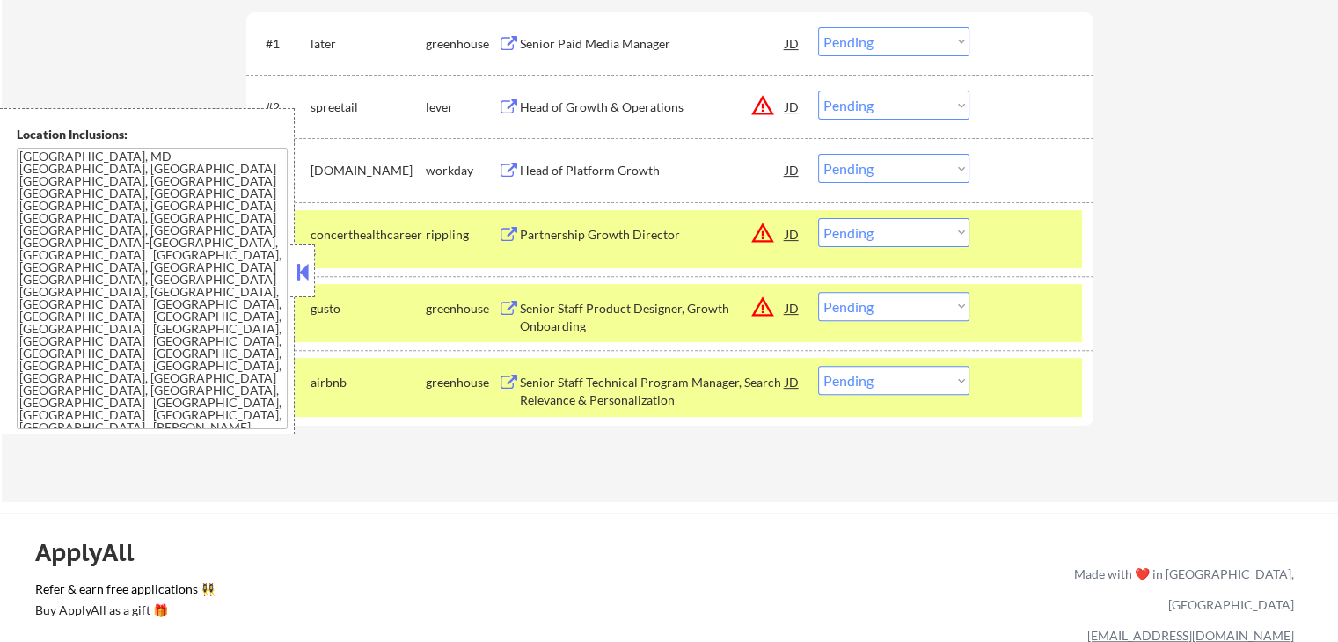
scroll to position [704, 0]
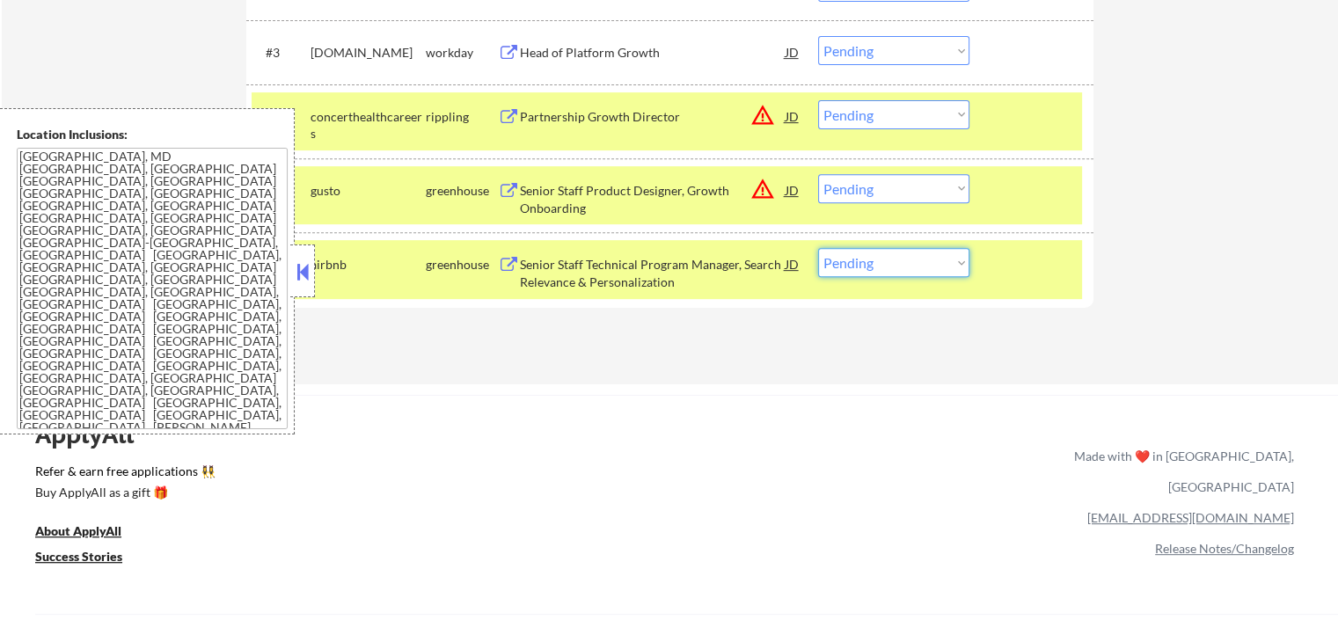
click at [884, 266] on select "Choose an option... Pending Applied Excluded (Questions) Excluded (Expired) Exc…" at bounding box center [893, 262] width 151 height 29
select select ""applied""
click at [818, 248] on select "Choose an option... Pending Applied Excluded (Questions) Excluded (Expired) Exc…" at bounding box center [893, 262] width 151 height 29
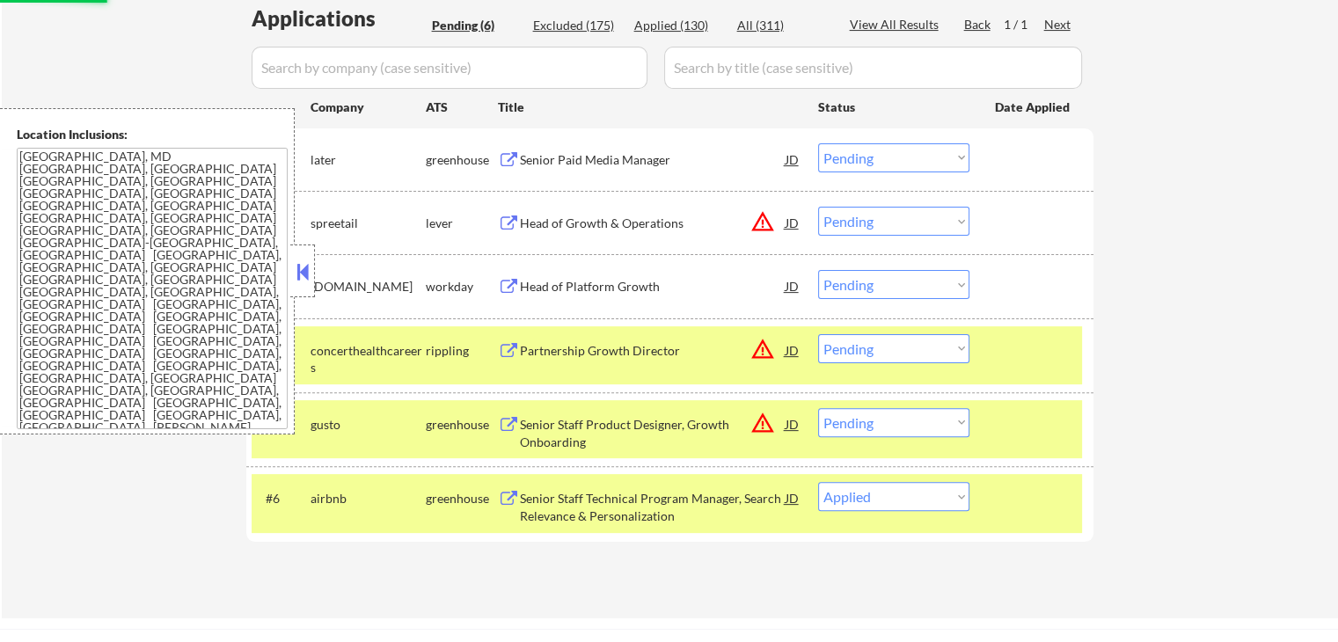
scroll to position [586, 0]
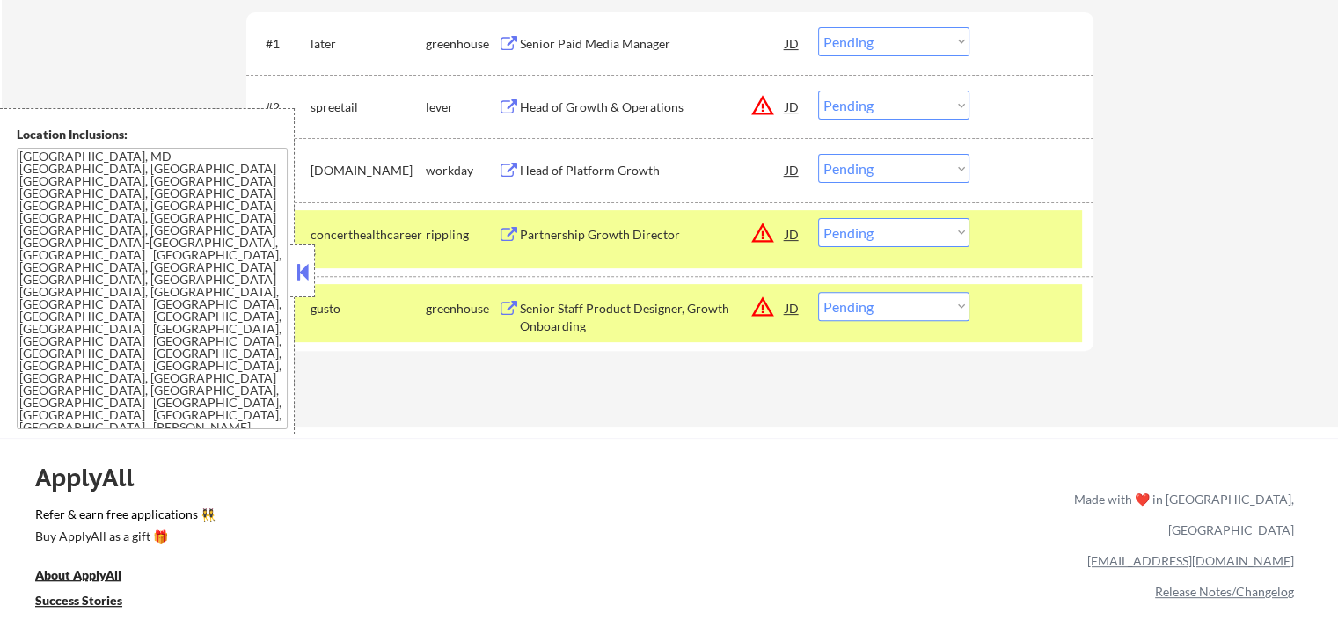
click at [647, 245] on div "Partnership Growth Director" at bounding box center [653, 234] width 266 height 32
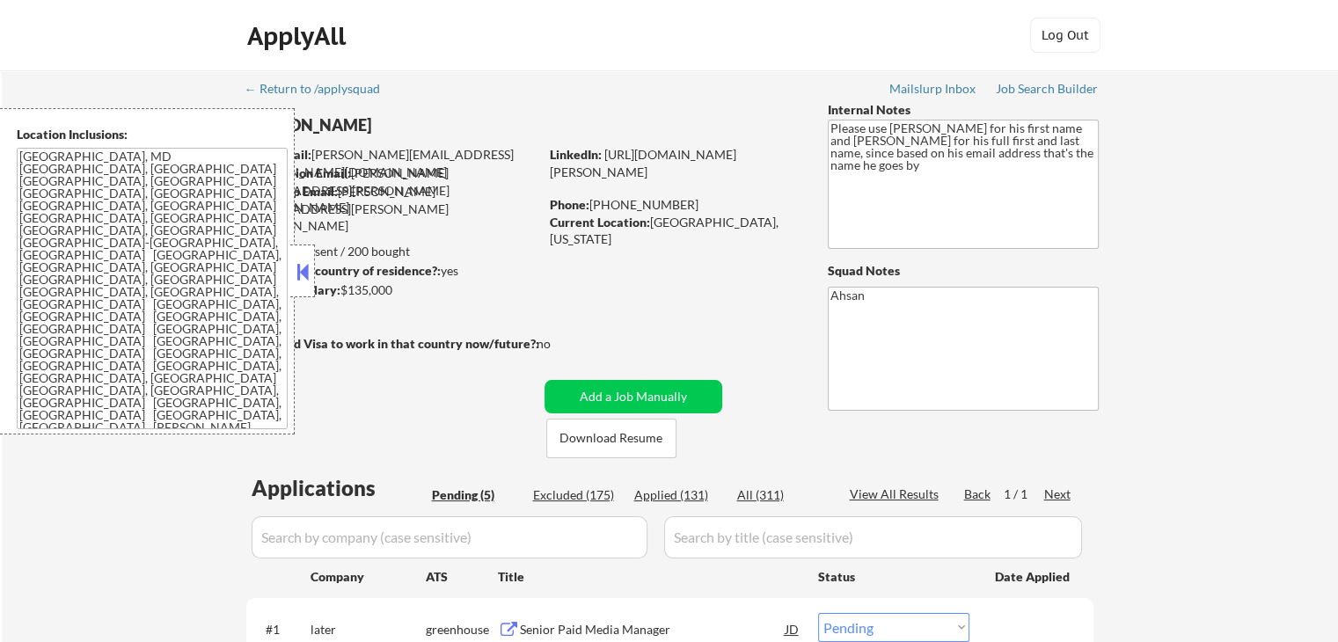
scroll to position [117, 0]
